Goal: Task Accomplishment & Management: Complete application form

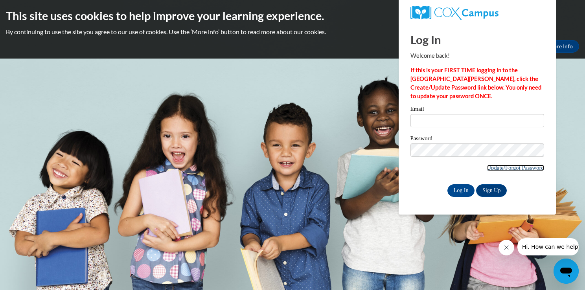
click at [501, 169] on link "Update/Forgot Password" at bounding box center [515, 168] width 57 height 6
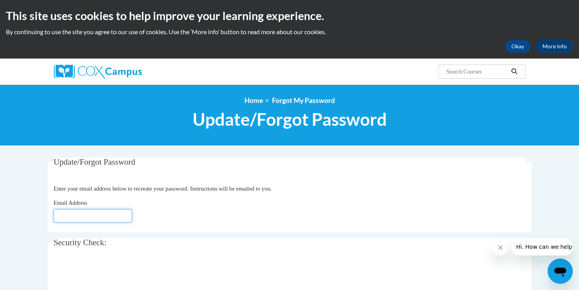
click at [92, 219] on input "Email Address" at bounding box center [92, 215] width 79 height 13
type input "whitevicky4@gmail.com"
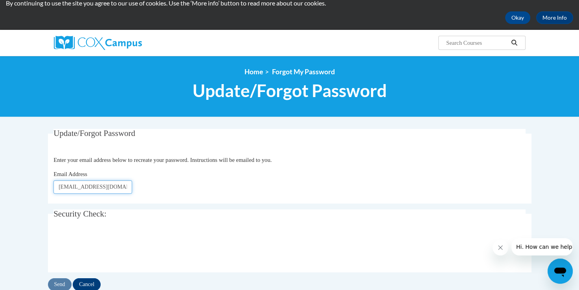
scroll to position [42, 0]
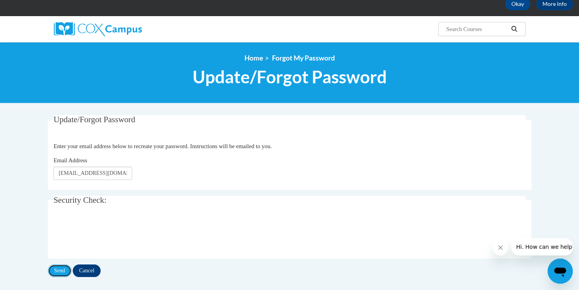
click at [63, 274] on input "Send" at bounding box center [60, 271] width 24 height 13
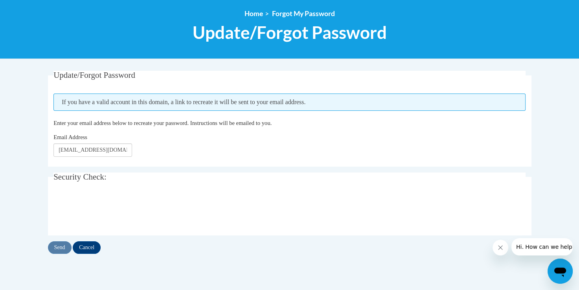
scroll to position [107, 0]
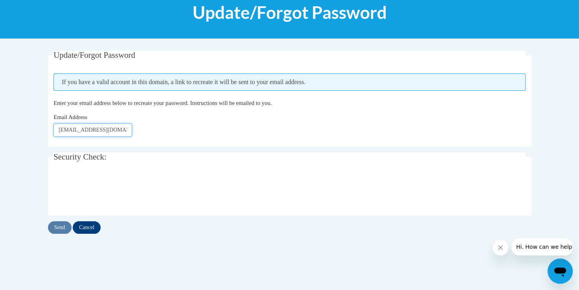
click at [102, 133] on input "whitevicky4@gmail.com" at bounding box center [92, 129] width 79 height 13
click at [116, 127] on input "whitevicky4@gmail.com" at bounding box center [92, 129] width 79 height 13
type input "w"
type input "vwhite3@tiger.brenau.edu"
click at [58, 224] on input "Send" at bounding box center [60, 227] width 24 height 13
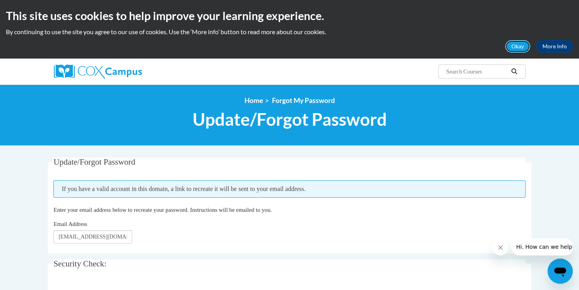
click at [514, 46] on button "Okay" at bounding box center [517, 46] width 25 height 13
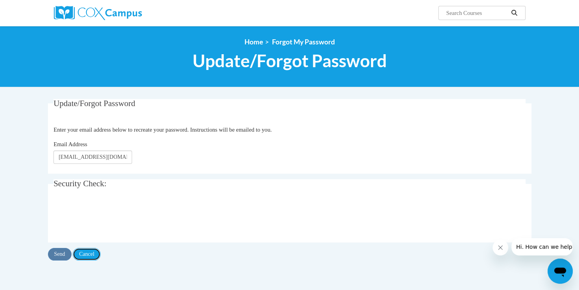
click at [98, 254] on input "Cancel" at bounding box center [87, 254] width 28 height 13
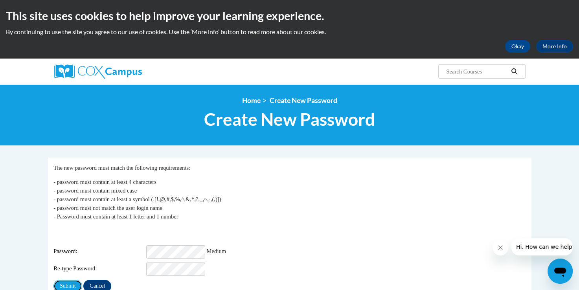
click at [63, 283] on input "Submit" at bounding box center [67, 286] width 28 height 13
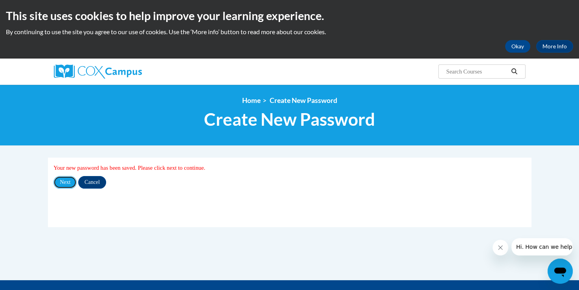
click at [65, 186] on input "Next" at bounding box center [64, 182] width 23 height 13
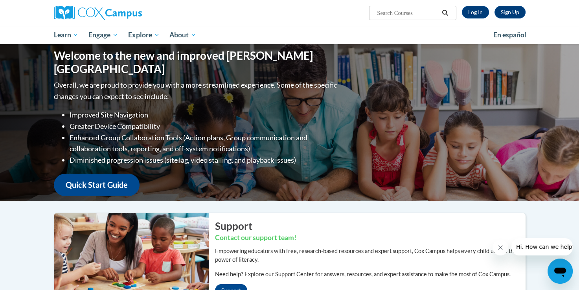
click at [477, 18] on div "Sign Up Log In Search Search..." at bounding box center [370, 10] width 322 height 20
click at [477, 15] on link "Log In" at bounding box center [475, 12] width 27 height 13
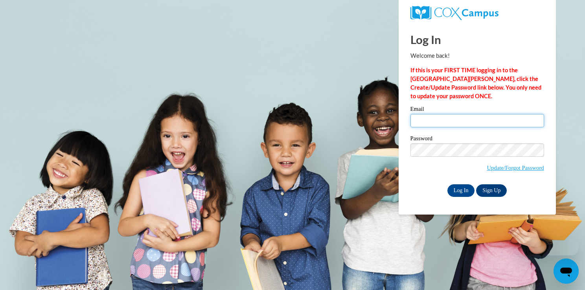
click at [428, 126] on input "Email" at bounding box center [478, 120] width 134 height 13
type input "vwhite3@tiger.brenau.edu"
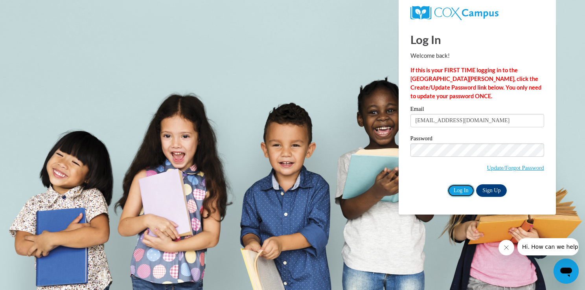
click at [466, 192] on input "Log In" at bounding box center [462, 190] width 28 height 13
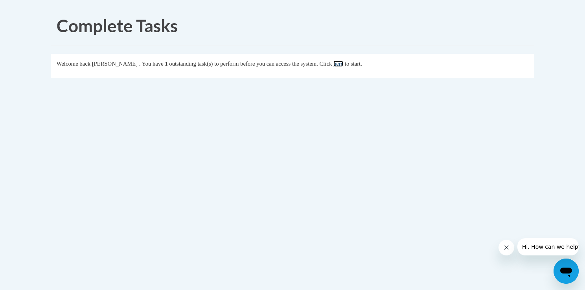
click at [343, 65] on link "here" at bounding box center [338, 64] width 10 height 6
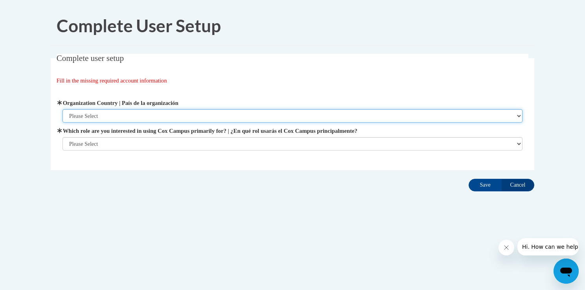
click at [314, 111] on select "Please Select [GEOGRAPHIC_DATA] | [GEOGRAPHIC_DATA] Outside of [GEOGRAPHIC_DATA…" at bounding box center [293, 115] width 460 height 13
select select "ad49bcad-a171-4b2e-b99c-48b446064914"
click at [63, 109] on select "Please Select [GEOGRAPHIC_DATA] | [GEOGRAPHIC_DATA] Outside of [GEOGRAPHIC_DATA…" at bounding box center [293, 115] width 460 height 13
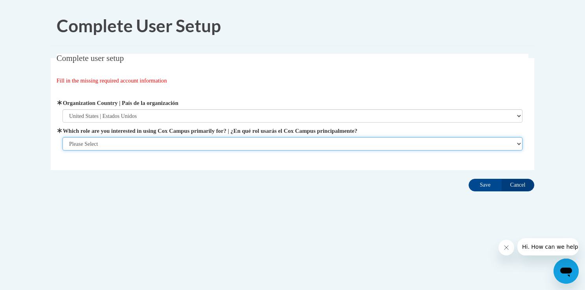
click at [276, 145] on select "Please Select College/University | Colegio/Universidad Community/Nonprofit Part…" at bounding box center [293, 143] width 460 height 13
click at [63, 151] on select "Please Select College/University | Colegio/Universidad Community/Nonprofit Part…" at bounding box center [293, 143] width 460 height 13
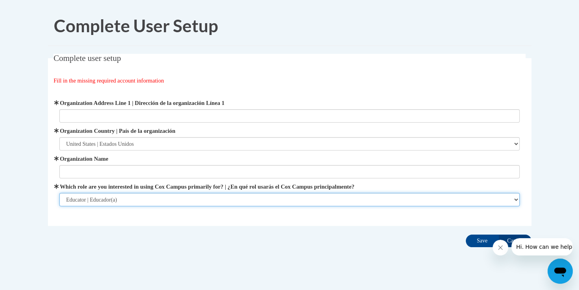
click at [292, 203] on select "Please Select College/University | Colegio/Universidad Community/Nonprofit Part…" at bounding box center [289, 199] width 460 height 13
select select "5a18ea06-2b54-4451-96f2-d152daf9eac5"
click at [59, 193] on select "Please Select College/University | Colegio/Universidad Community/Nonprofit Part…" at bounding box center [289, 199] width 460 height 13
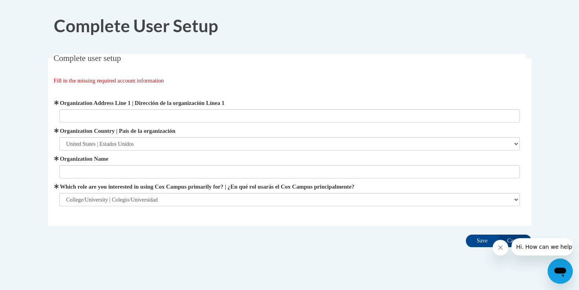
click at [181, 179] on div "Organization Address Line 1 | Dirección de la organización Línea 1 Organization…" at bounding box center [289, 153] width 460 height 108
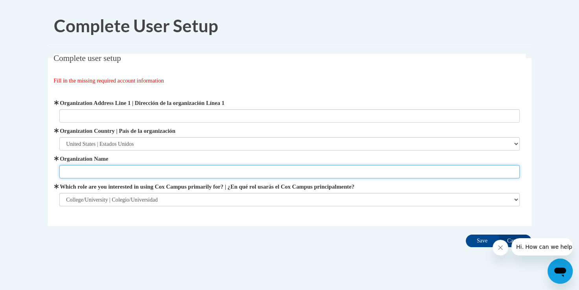
click at [181, 173] on input "Organization Name" at bounding box center [289, 171] width 460 height 13
type input "b"
click at [181, 173] on input "Organization Name" at bounding box center [289, 171] width 460 height 13
type input "[GEOGRAPHIC_DATA]"
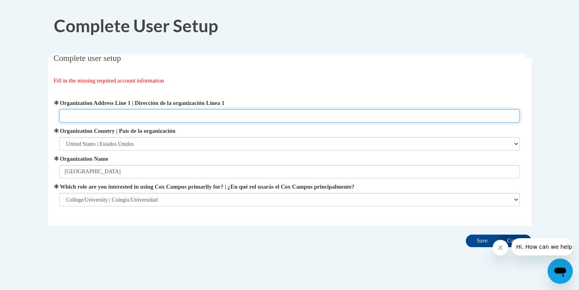
click at [125, 118] on input "Organization Address Line 1 | Dirección de la organización Línea 1" at bounding box center [289, 115] width 460 height 13
type input "[STREET_ADDRESS][US_STATE]"
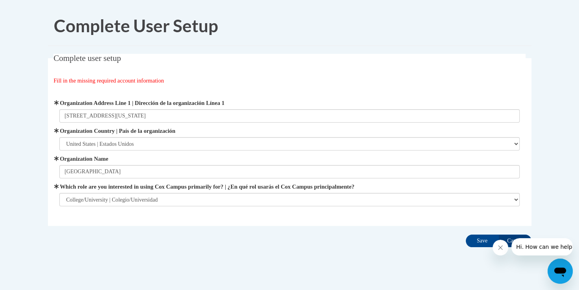
click at [242, 268] on div "Complete User Setup Complete user setup Fill in the missing required account in…" at bounding box center [289, 151] width 495 height 291
click at [483, 240] on input "Save" at bounding box center [482, 241] width 33 height 13
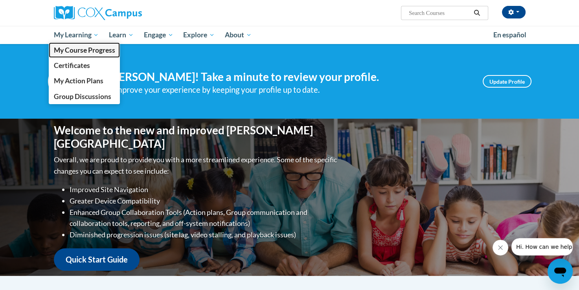
click at [74, 48] on span "My Course Progress" at bounding box center [83, 50] width 61 height 8
